Goal: Transaction & Acquisition: Purchase product/service

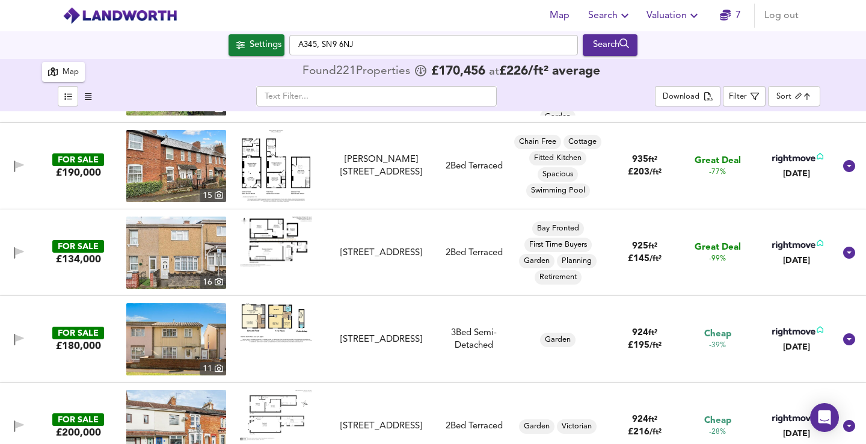
scroll to position [3555, 0]
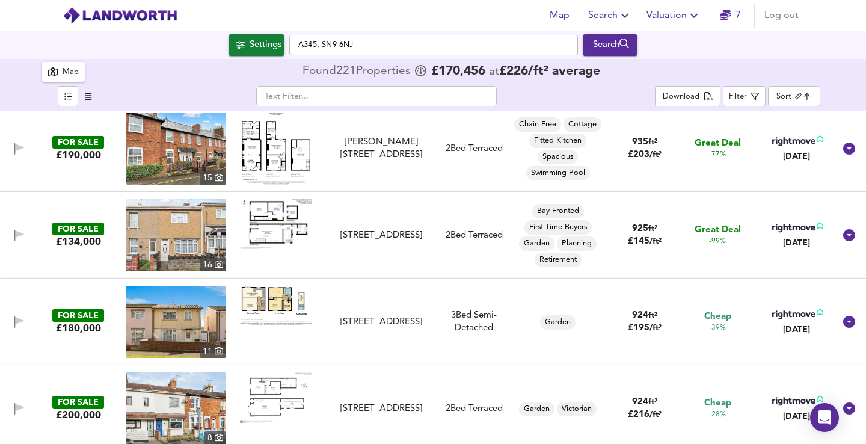
click at [277, 233] on img at bounding box center [276, 224] width 72 height 50
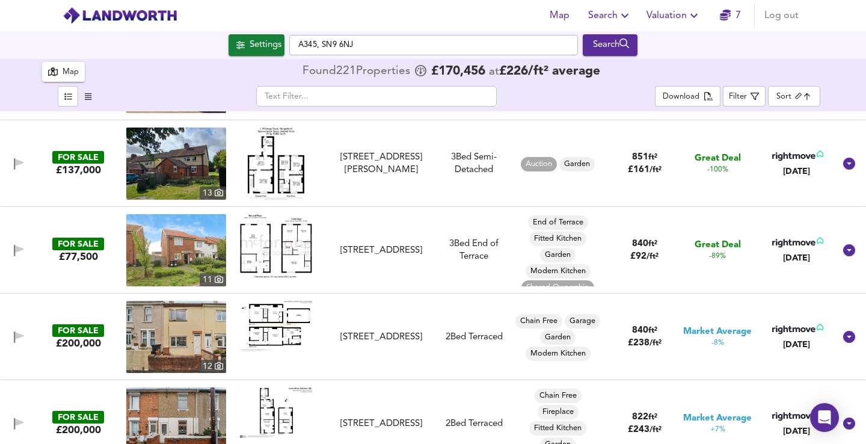
scroll to position [0, 0]
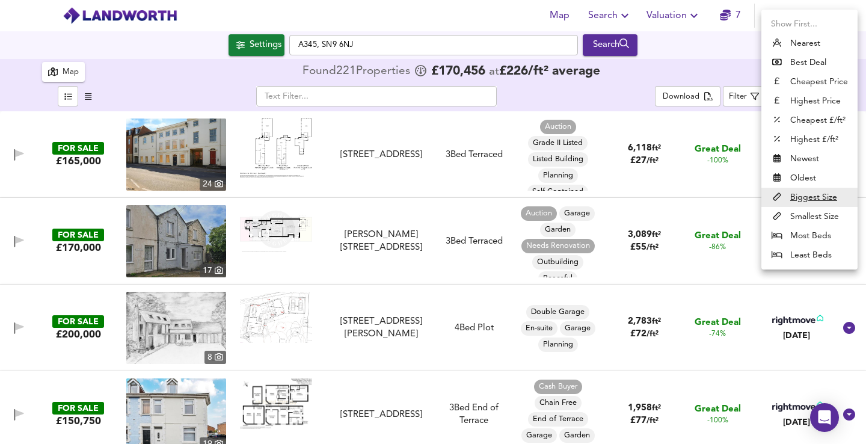
click at [807, 91] on body "Map Search Valuation 7 Log out Settings A345, SN9 6NJ Search 221 Results Legend…" at bounding box center [433, 222] width 866 height 444
click at [825, 81] on li "Cheapest Price" at bounding box center [809, 81] width 96 height 19
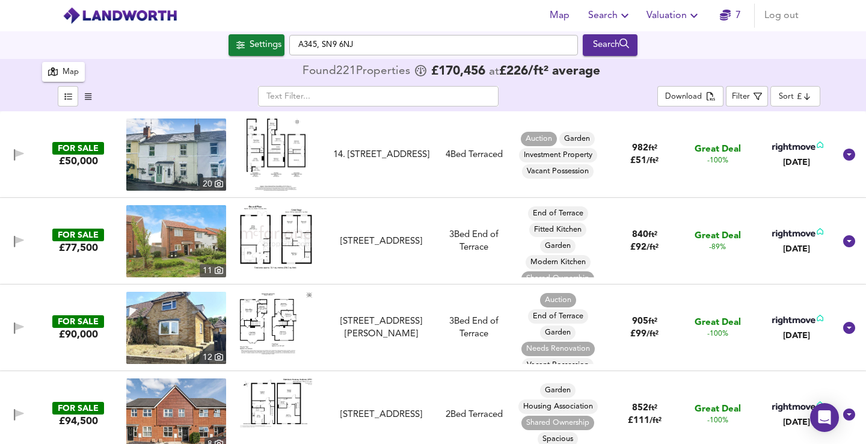
type input "cheapest"
click at [803, 86] on li "Cheapest Price" at bounding box center [799, 88] width 72 height 11
click at [812, 84] on li "Cheapest Price" at bounding box center [799, 88] width 72 height 11
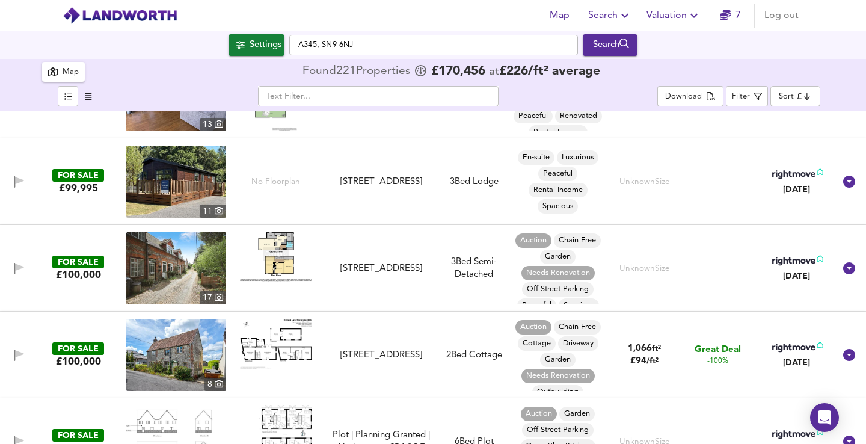
click at [204, 271] on img at bounding box center [176, 268] width 100 height 72
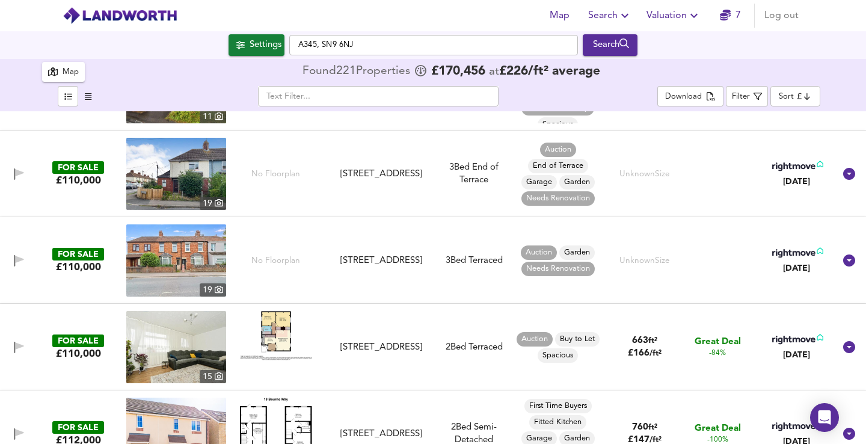
scroll to position [947, 0]
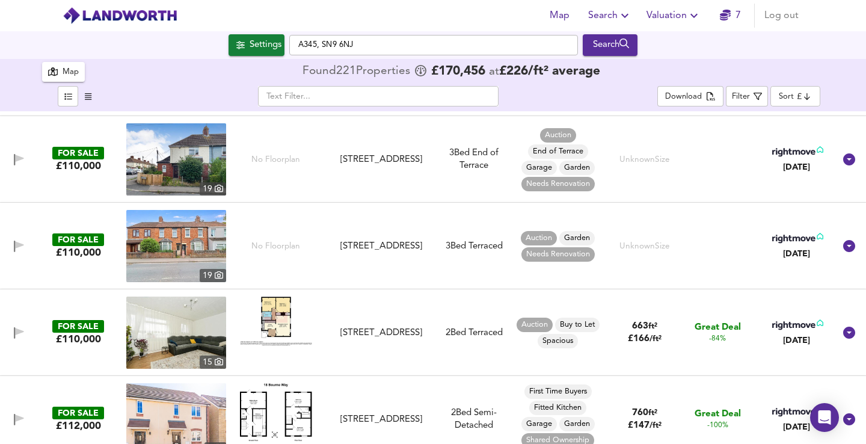
click at [189, 260] on img at bounding box center [176, 246] width 100 height 72
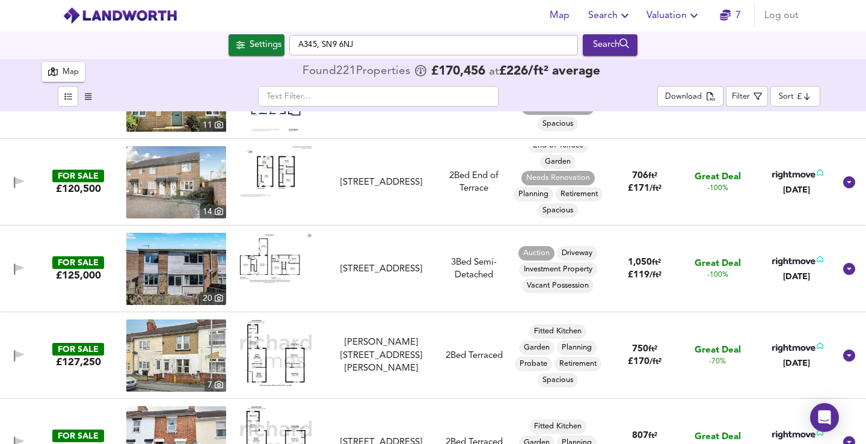
scroll to position [1838, 0]
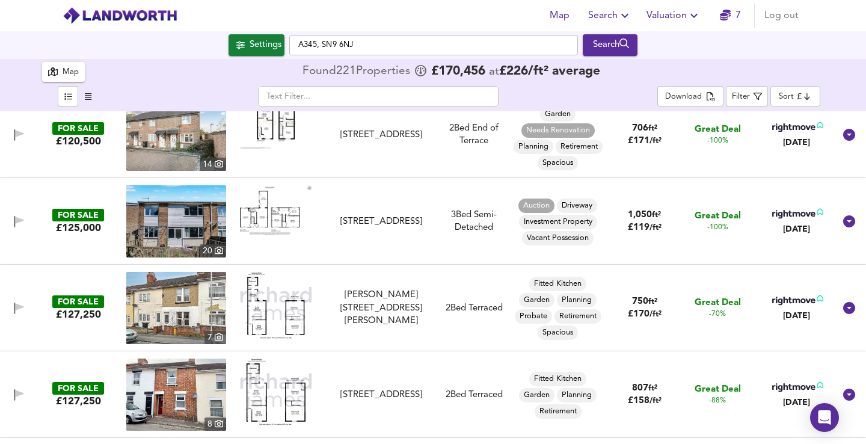
click at [197, 225] on img at bounding box center [176, 221] width 100 height 72
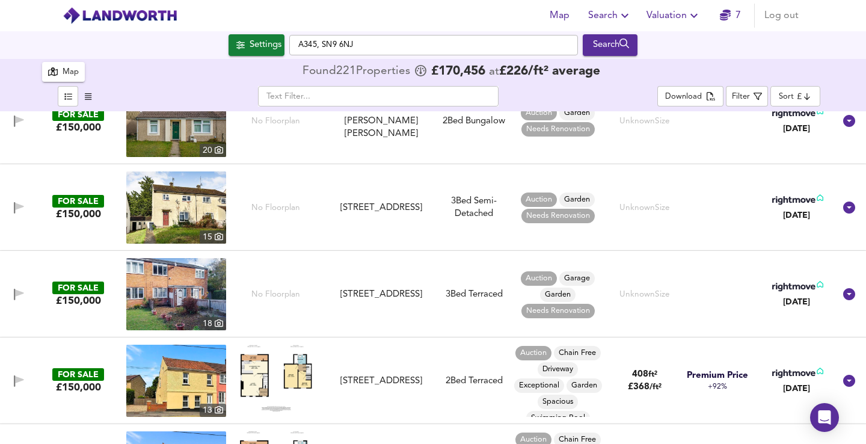
scroll to position [3587, 0]
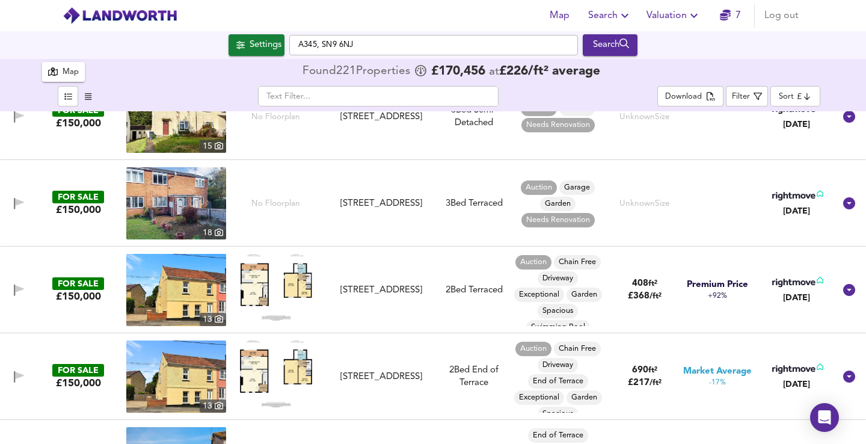
click at [186, 213] on img at bounding box center [176, 203] width 100 height 72
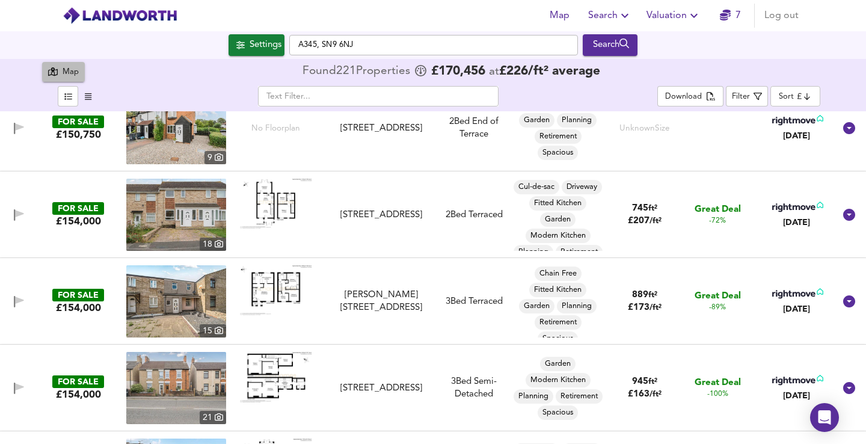
click at [74, 76] on div "Map" at bounding box center [71, 73] width 16 height 14
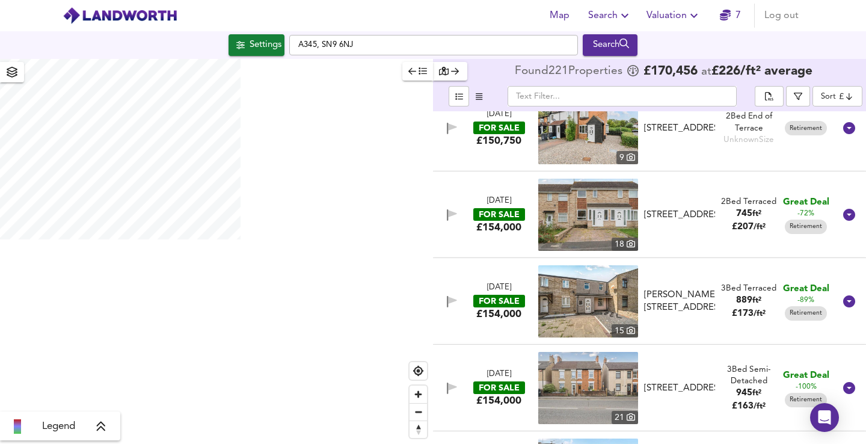
click at [459, 76] on div "button" at bounding box center [450, 71] width 22 height 14
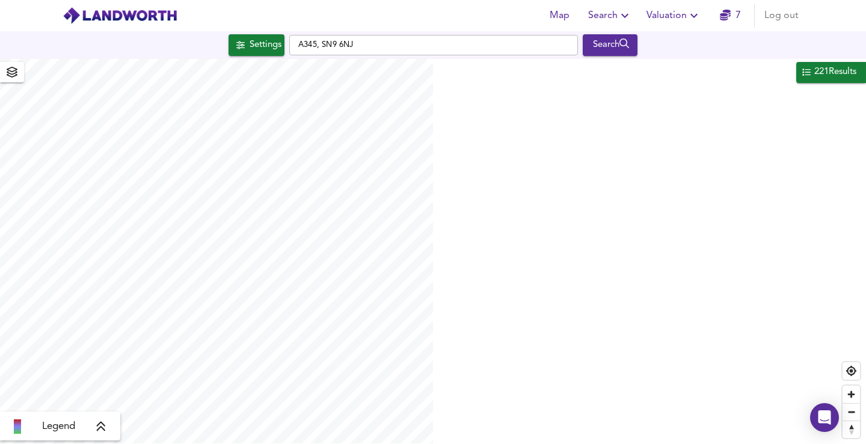
scroll to position [0, 0]
type input "21370"
click at [251, 39] on div "Settings" at bounding box center [265, 45] width 32 height 16
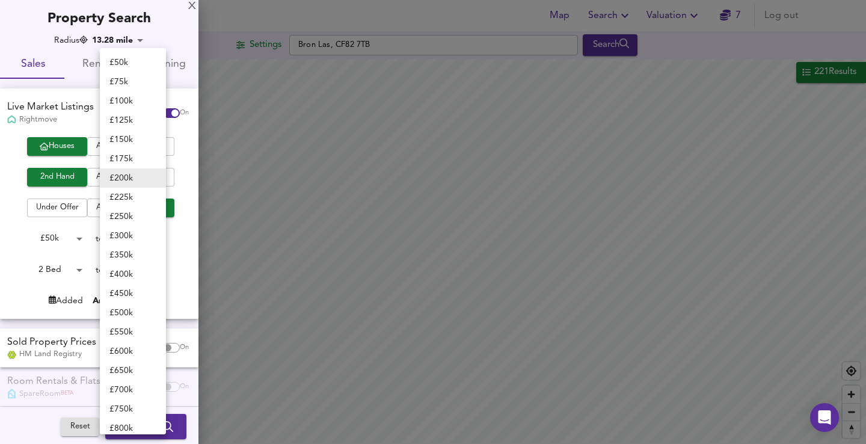
click at [162, 237] on body "Map Search Valuation 7 Log out Settings Bron Las, CF82 7TB Search 221 Results L…" at bounding box center [433, 222] width 866 height 444
click at [146, 122] on li "£ 125k" at bounding box center [133, 120] width 66 height 19
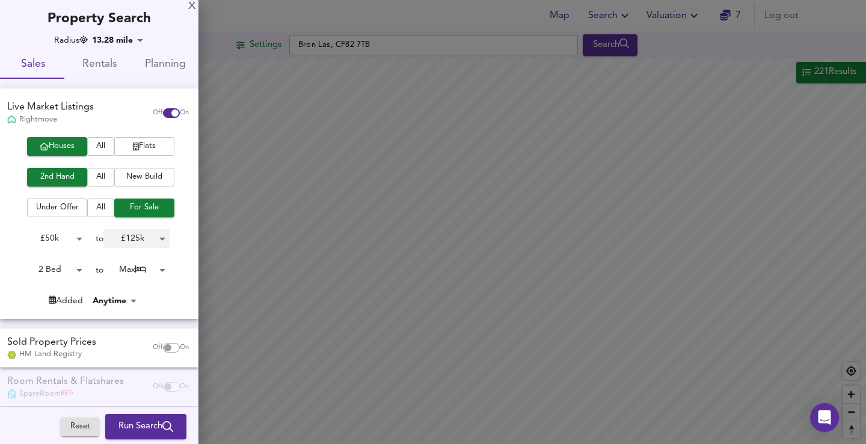
type input "125000"
click at [138, 422] on span "Run Search" at bounding box center [145, 426] width 55 height 16
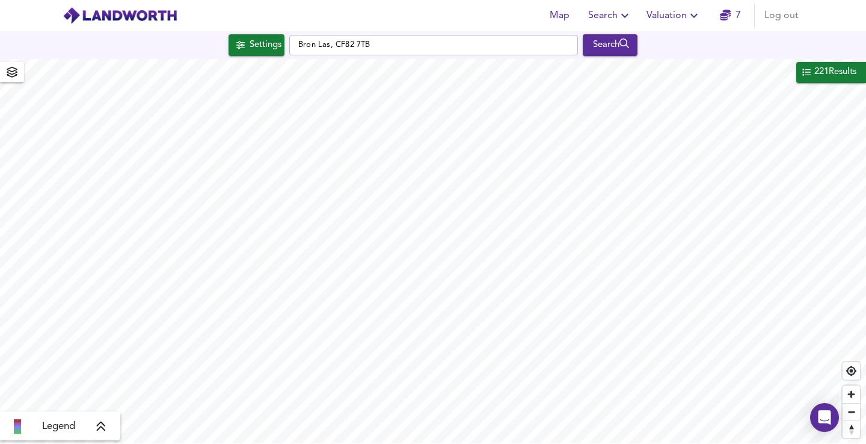
click at [73, 236] on body "Map Search Valuation 7 Log out Settings Bron Las, CF82 7TB Search 221 Results L…" at bounding box center [433, 222] width 866 height 444
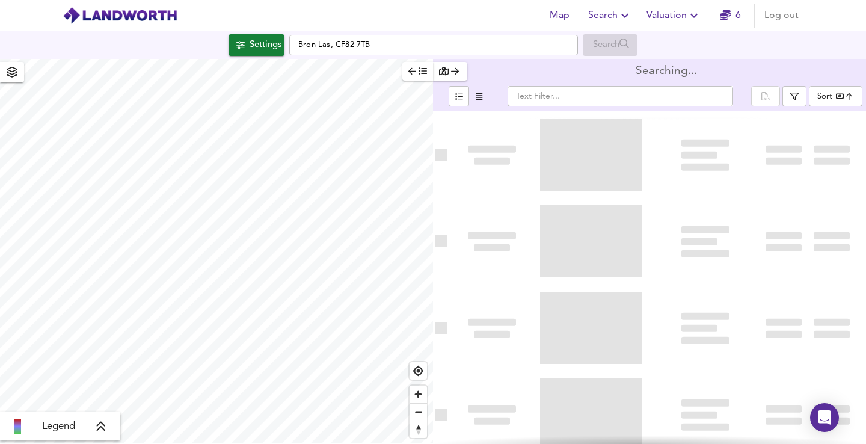
scroll to position [533, 0]
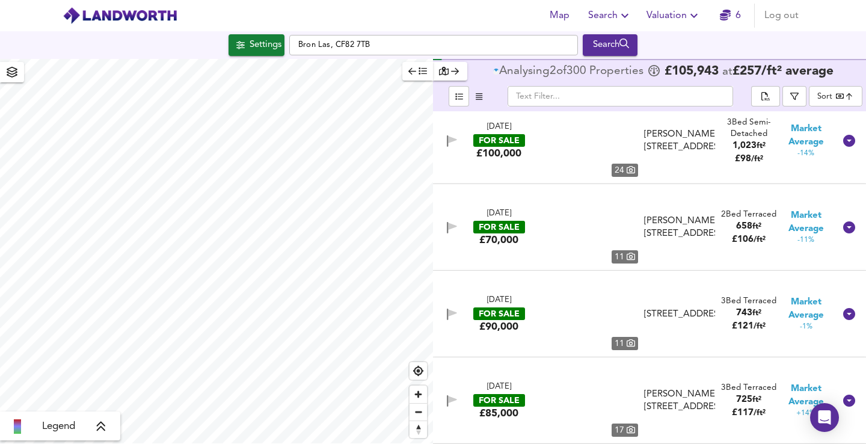
click at [418, 71] on icon "button" at bounding box center [422, 71] width 8 height 8
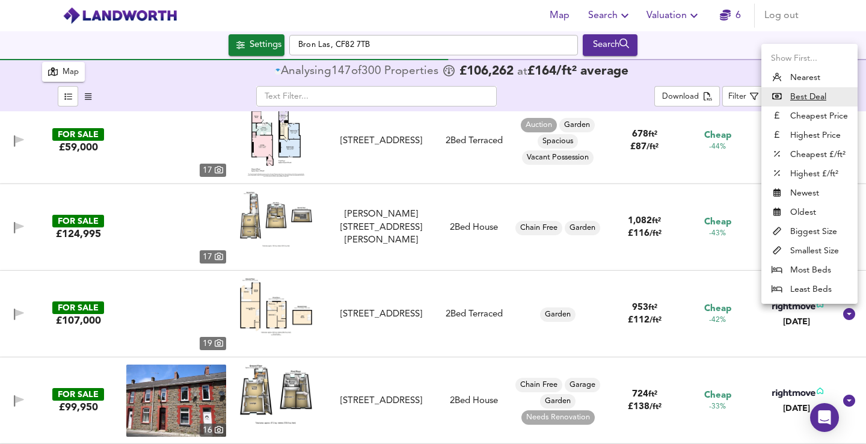
click at [797, 99] on body "Map Search Valuation 6 Log out Settings Bron Las, CF82 7TB Search 300 Results L…" at bounding box center [433, 222] width 866 height 444
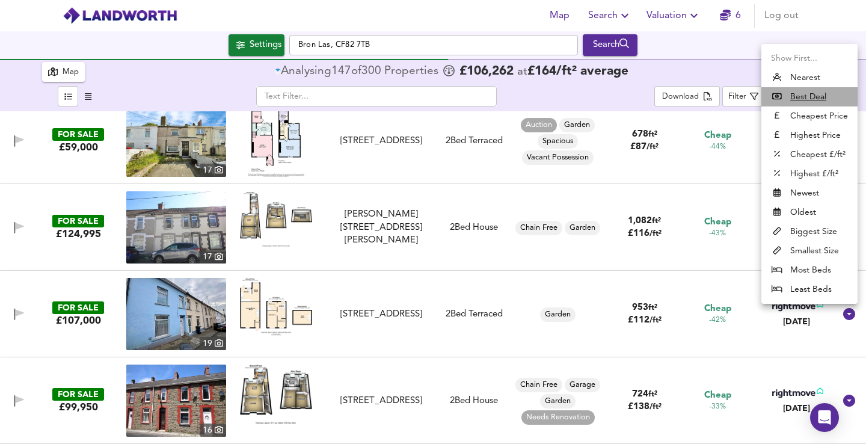
click at [828, 91] on li "Best Deal" at bounding box center [809, 96] width 96 height 19
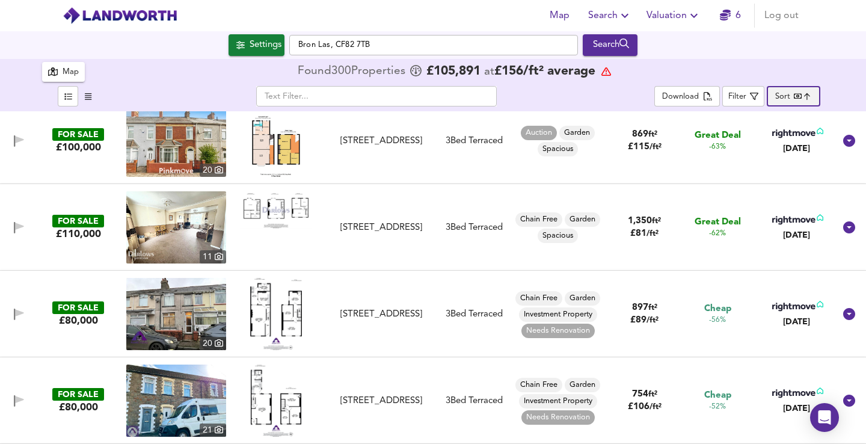
scroll to position [0, 0]
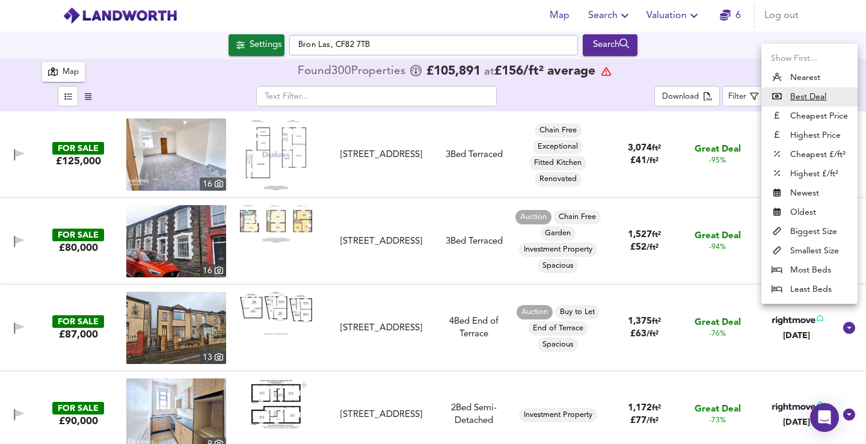
click at [792, 90] on body "Map Search Valuation 6 Log out Settings Bron Las, CF82 7TB Search 300 Results L…" at bounding box center [433, 222] width 866 height 444
click at [816, 186] on ul "Show First... Nearest Best Deal Cheapest Price Highest Price Cheapest £/ft² Hig…" at bounding box center [809, 174] width 96 height 260
click at [748, 44] on div at bounding box center [433, 222] width 866 height 444
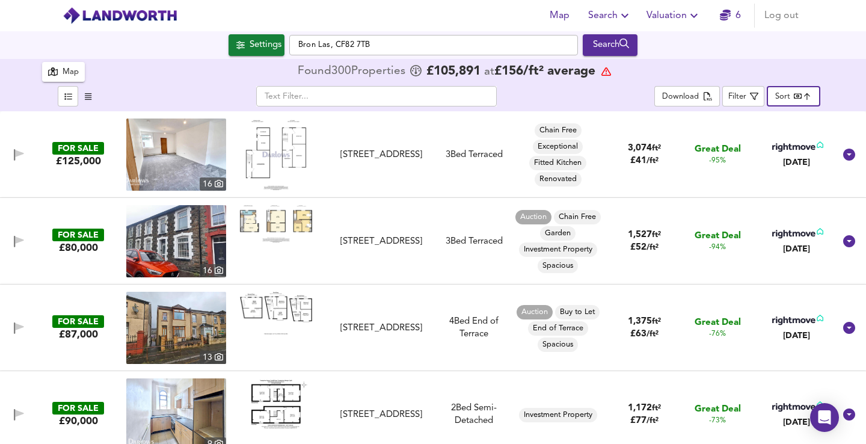
click at [272, 219] on img at bounding box center [276, 223] width 72 height 37
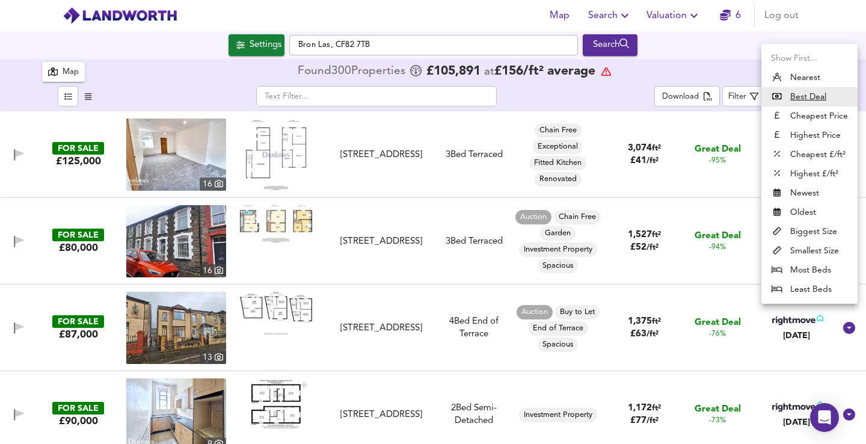
click at [793, 93] on body "Map Search Valuation 6 Log out Settings Bron Las, CF82 7TB Search 300 Results L…" at bounding box center [433, 222] width 866 height 444
click at [816, 227] on li "Biggest Size" at bounding box center [809, 231] width 96 height 19
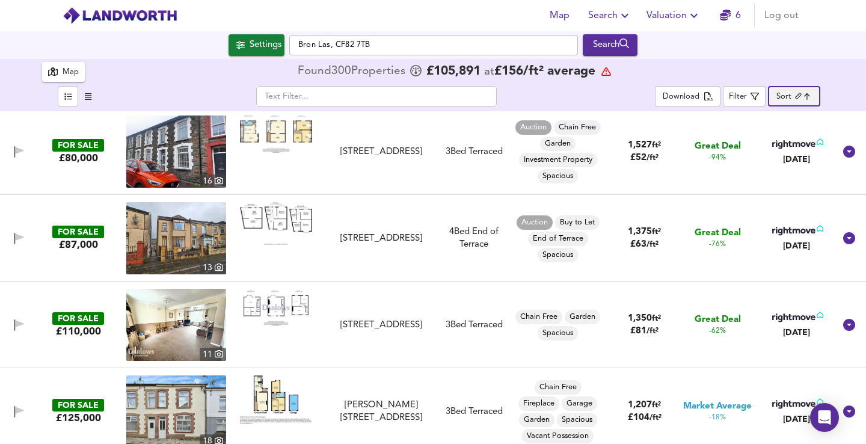
scroll to position [119, 0]
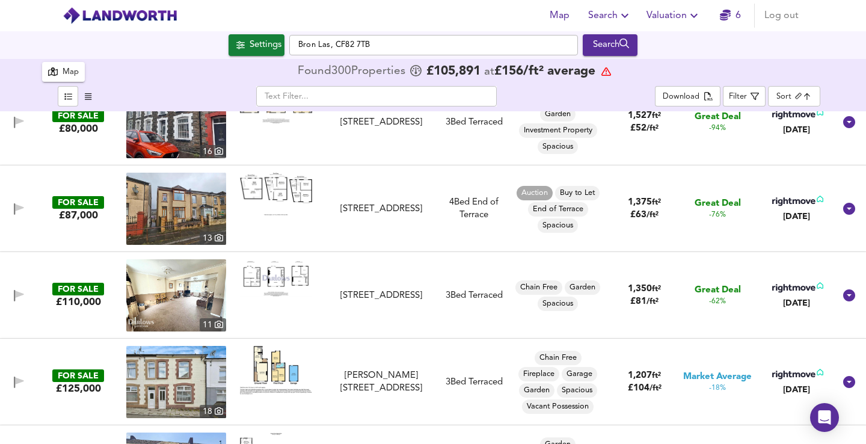
click at [275, 188] on img at bounding box center [276, 194] width 72 height 43
click at [191, 205] on img at bounding box center [176, 209] width 100 height 72
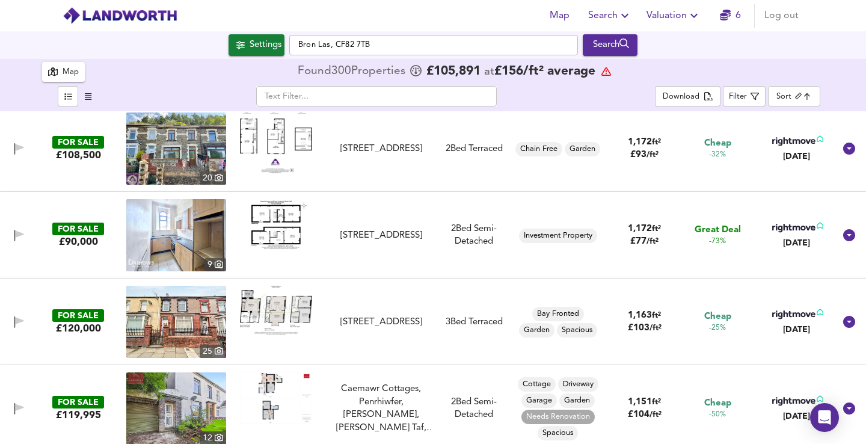
scroll to position [552, 0]
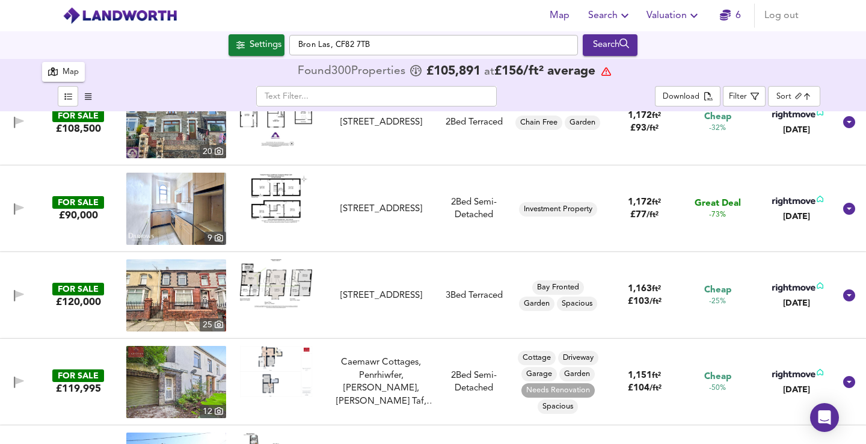
click at [283, 212] on img at bounding box center [276, 198] width 72 height 51
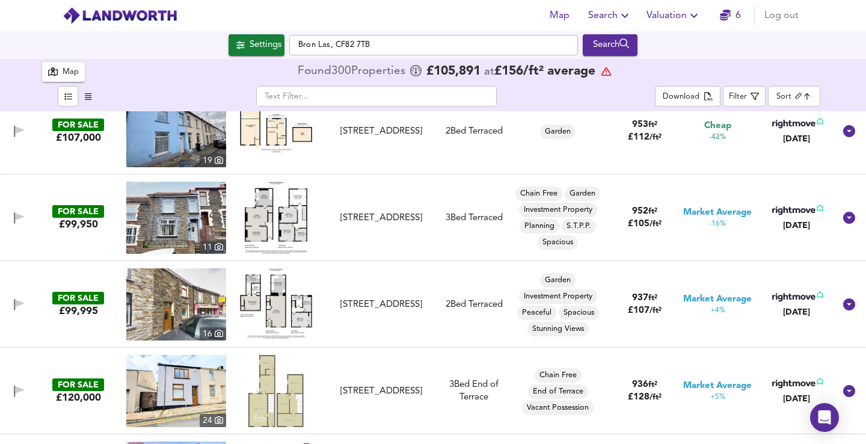
scroll to position [2072, 0]
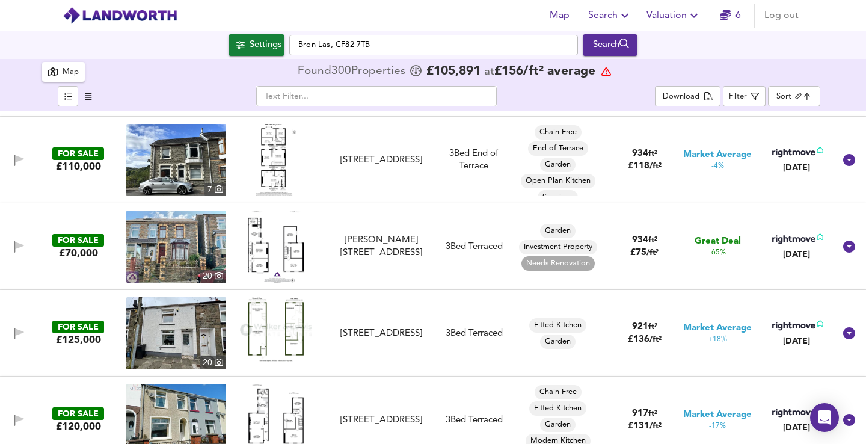
click at [287, 259] on img at bounding box center [276, 246] width 56 height 72
click at [191, 244] on img at bounding box center [176, 246] width 100 height 72
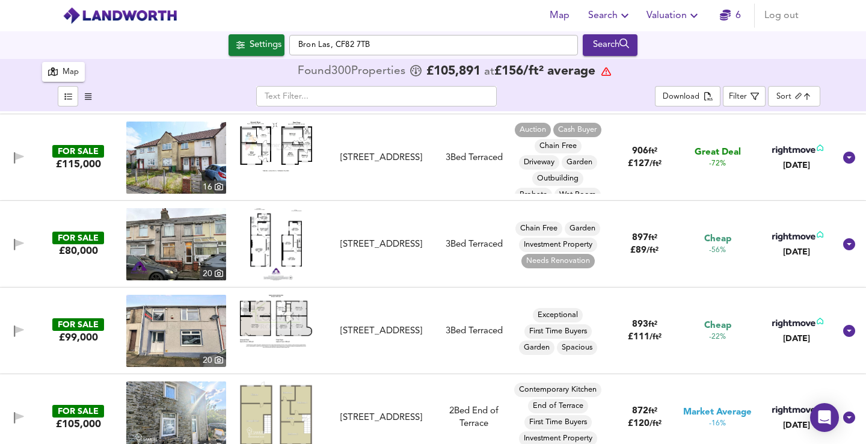
scroll to position [2676, 0]
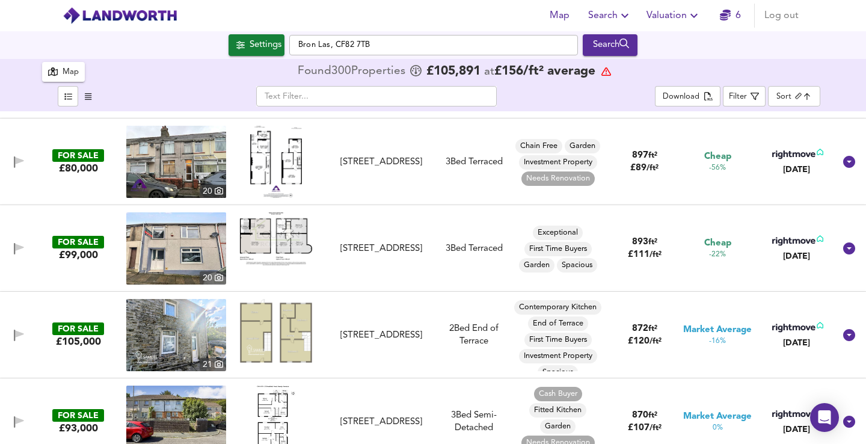
click at [287, 168] on img at bounding box center [276, 162] width 52 height 72
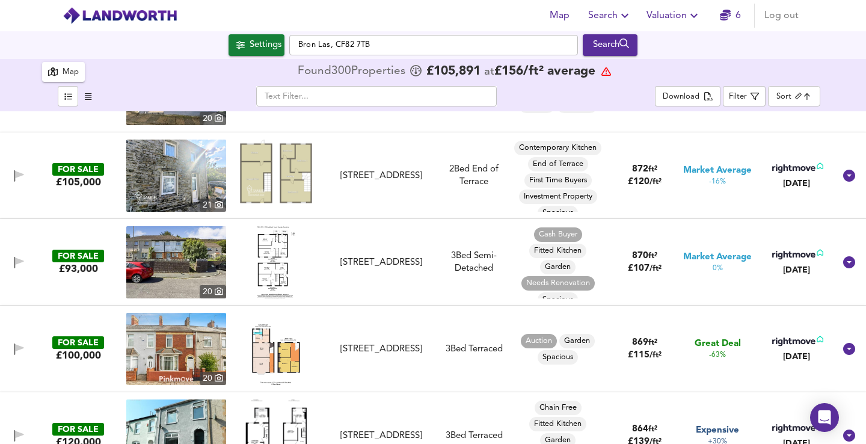
scroll to position [9, 0]
click at [275, 266] on img at bounding box center [276, 262] width 39 height 72
click at [198, 274] on img at bounding box center [176, 262] width 100 height 72
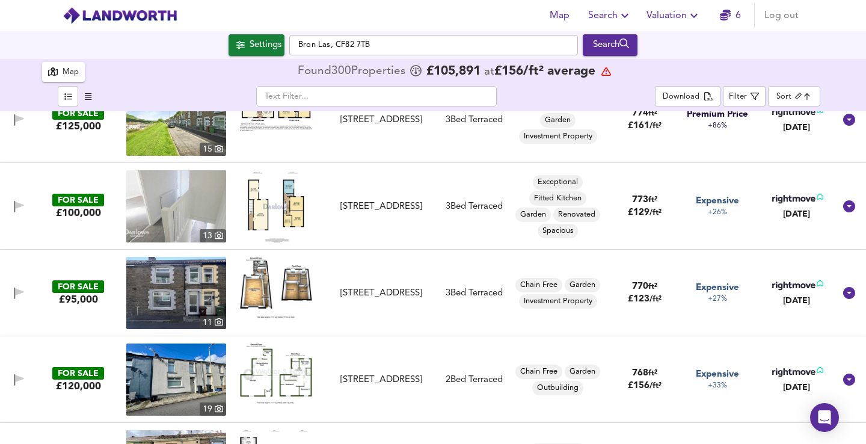
scroll to position [3229, 0]
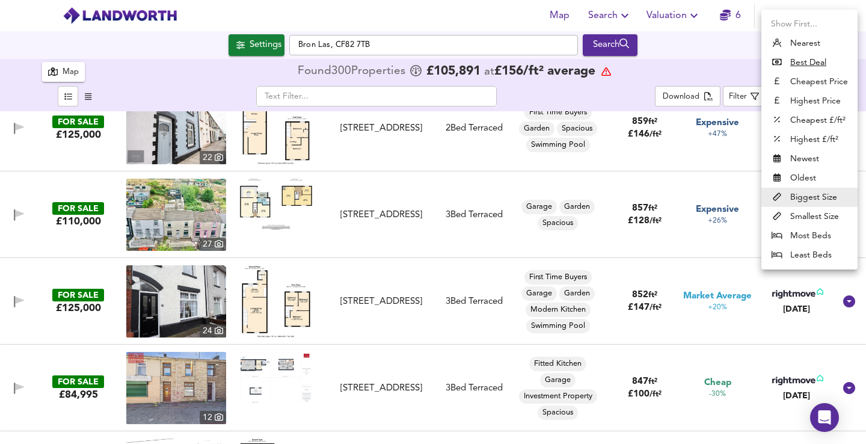
click at [786, 102] on body "Map Search Valuation 6 Log out Settings Bron Las, CF82 7TB Search 300 Results L…" at bounding box center [433, 222] width 866 height 444
click at [801, 81] on li "Cheapest Price" at bounding box center [809, 81] width 96 height 19
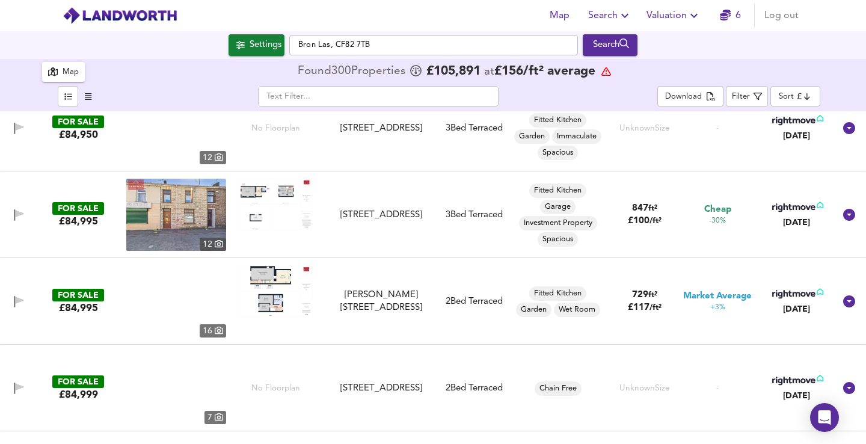
click at [812, 81] on li "Best Deal" at bounding box center [799, 77] width 72 height 11
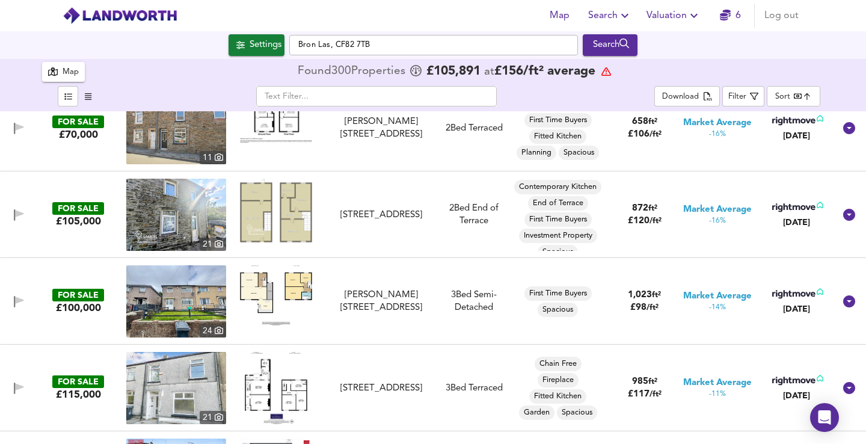
type input "bestdeal"
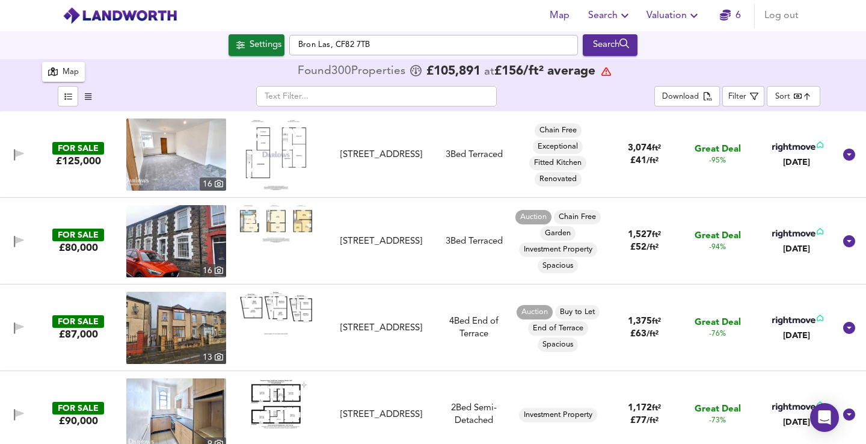
scroll to position [0, 0]
click at [296, 149] on img at bounding box center [276, 154] width 72 height 72
click at [189, 160] on img at bounding box center [176, 154] width 100 height 72
click at [212, 239] on img at bounding box center [176, 241] width 100 height 72
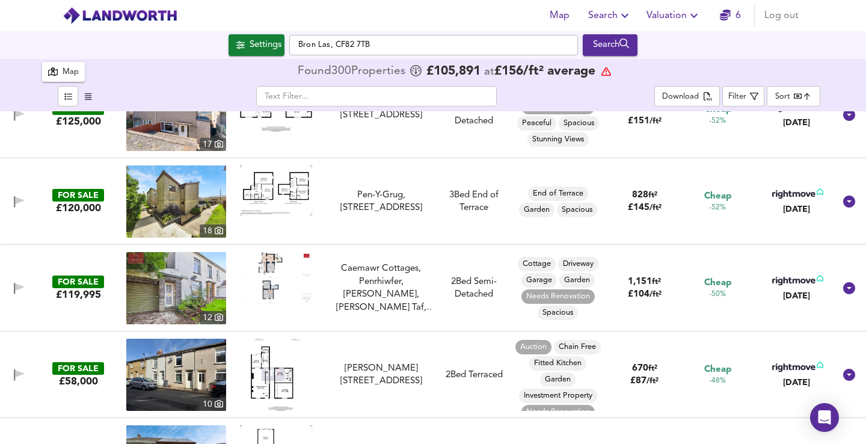
scroll to position [865, 0]
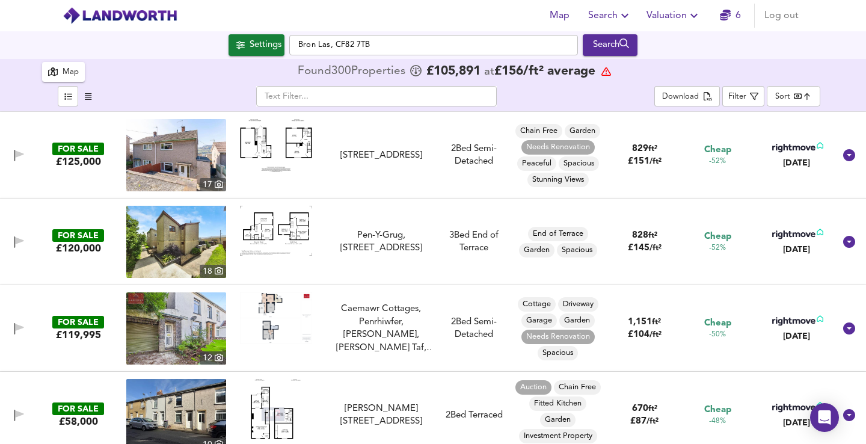
click at [262, 320] on img at bounding box center [276, 317] width 72 height 51
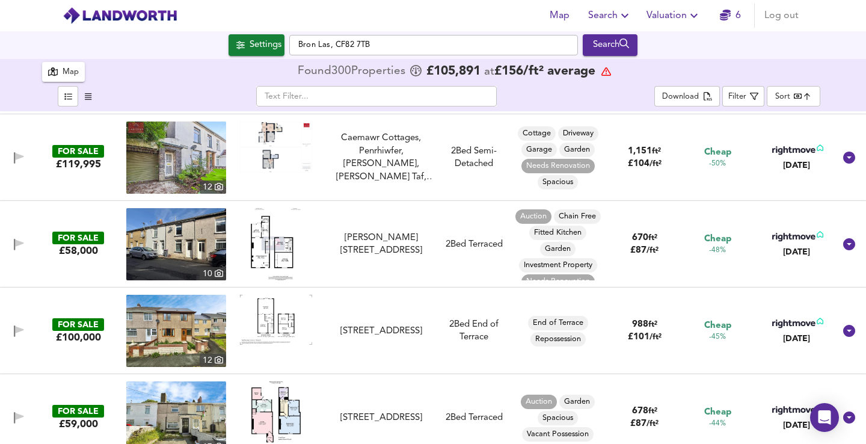
scroll to position [25, 0]
click at [274, 247] on img at bounding box center [276, 244] width 50 height 72
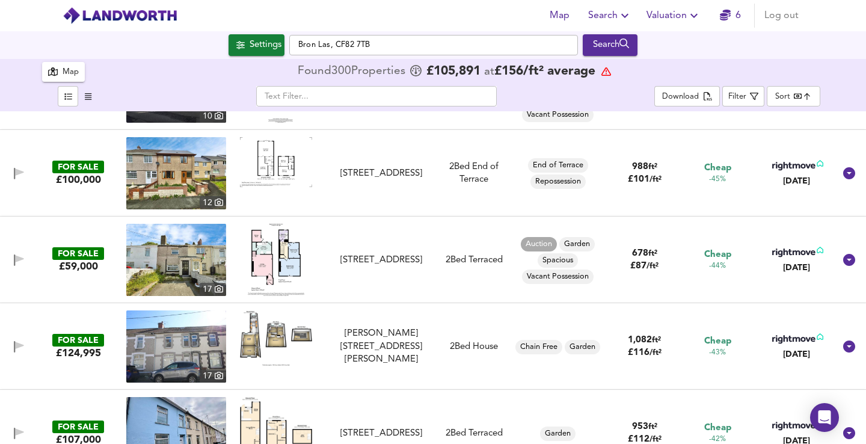
click at [277, 262] on img at bounding box center [276, 260] width 56 height 72
click at [192, 265] on img at bounding box center [176, 260] width 100 height 72
drag, startPoint x: 66, startPoint y: 73, endPoint x: 179, endPoint y: 58, distance: 114.0
click at [66, 73] on div "Map" at bounding box center [71, 73] width 16 height 14
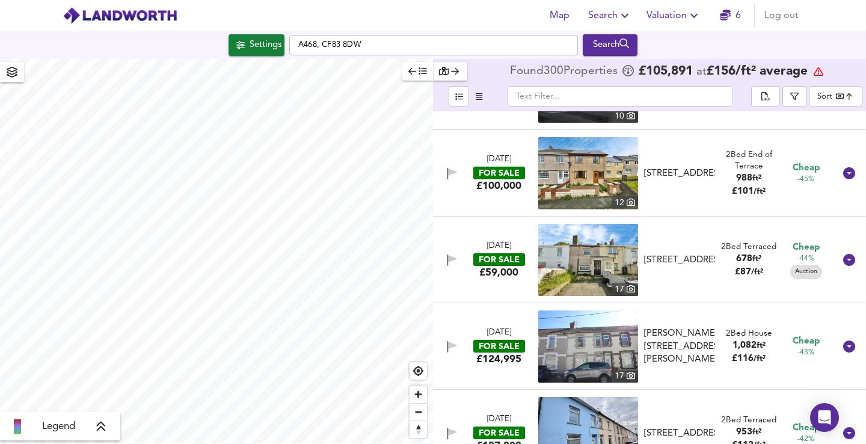
type input "10858"
click at [249, 41] on div "Settings" at bounding box center [265, 45] width 32 height 16
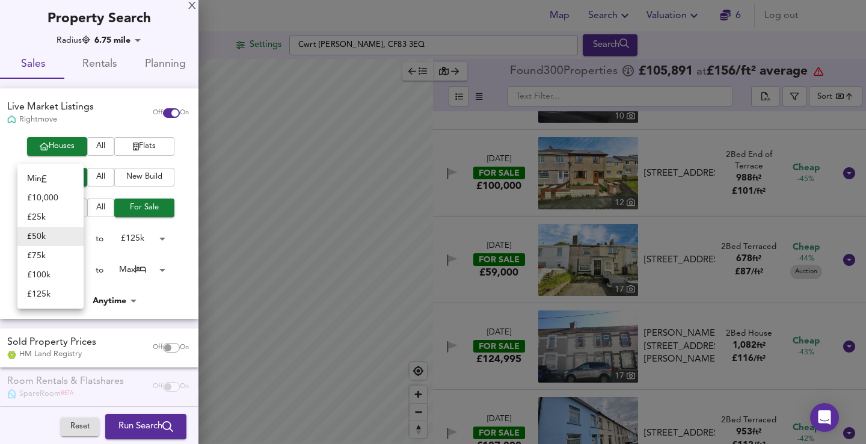
click at [76, 236] on body "Map Search Valuation 6 Log out Settings Cwrt Ty Mawr, CF83 3EQ Search Legend Fo…" at bounding box center [433, 222] width 866 height 444
click at [59, 212] on li "£ 25k" at bounding box center [50, 216] width 66 height 19
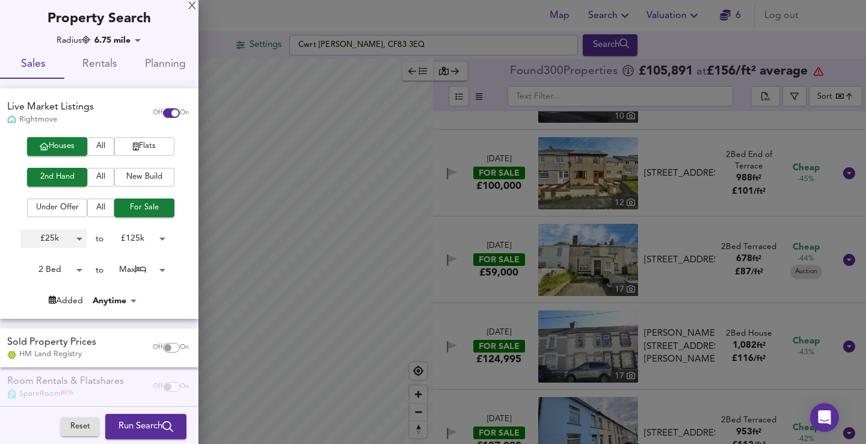
type input "25000"
click at [151, 427] on span "Run Search" at bounding box center [145, 426] width 55 height 16
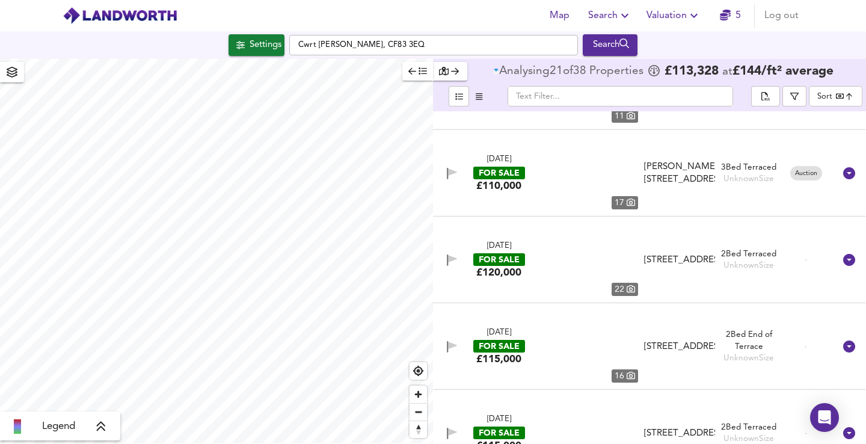
type input "bestdeal"
